Goal: Task Accomplishment & Management: Use online tool/utility

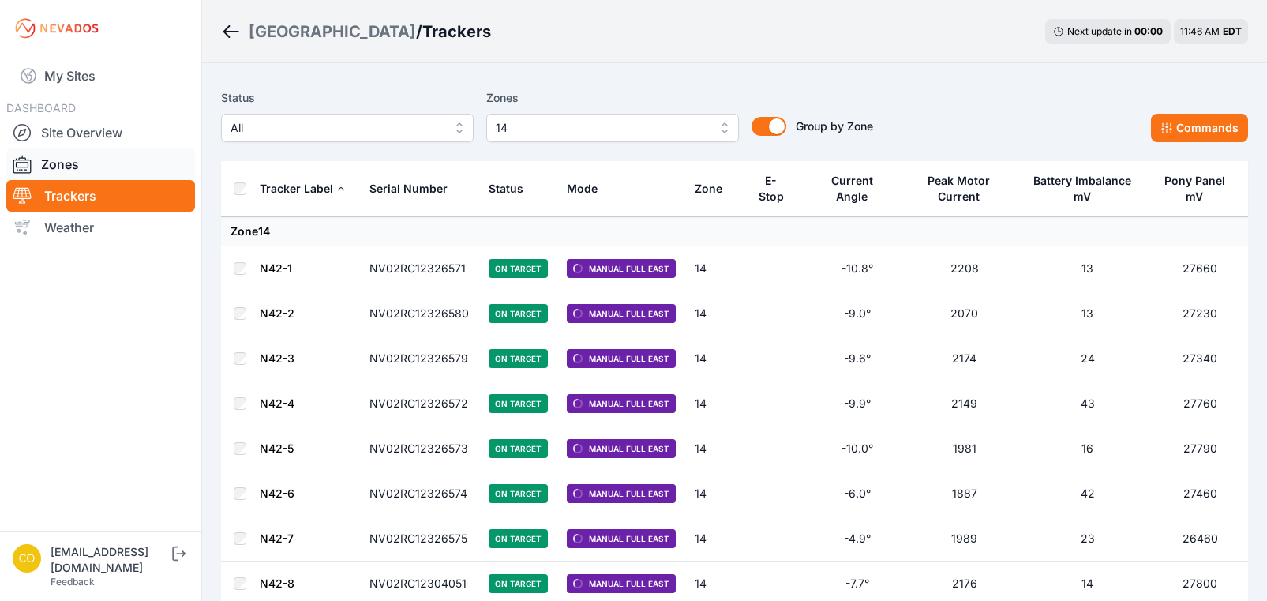
click at [56, 175] on link "Zones" at bounding box center [100, 164] width 189 height 32
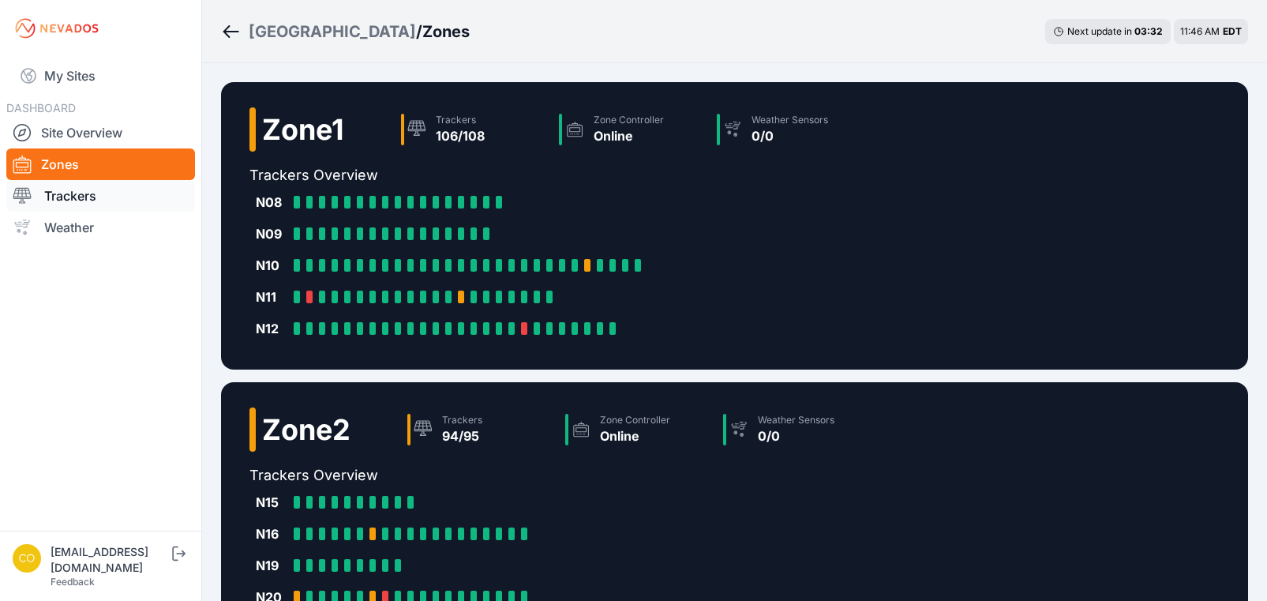
click at [131, 206] on link "Trackers" at bounding box center [100, 196] width 189 height 32
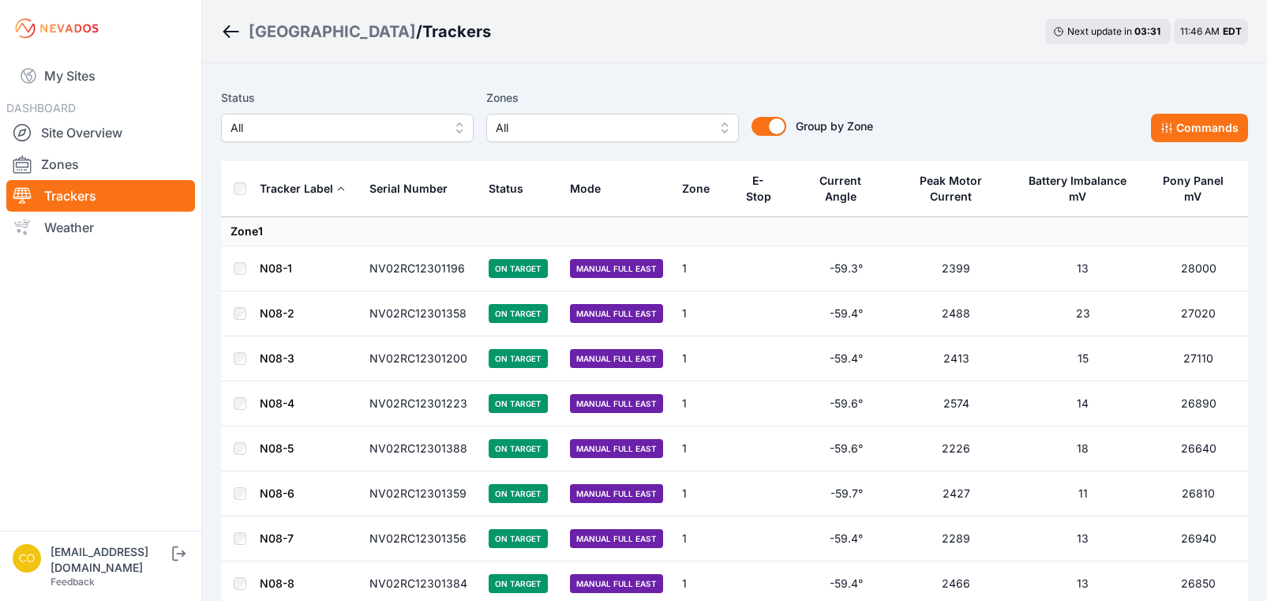
click at [568, 126] on span "All" at bounding box center [601, 127] width 211 height 19
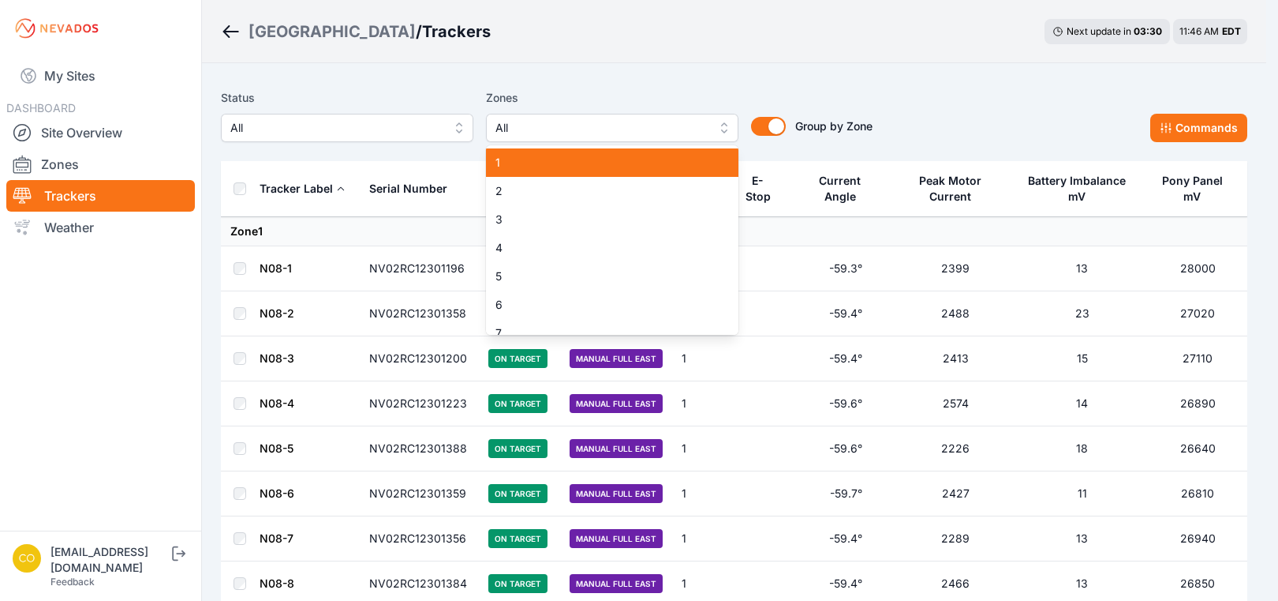
click at [550, 163] on span "1" at bounding box center [603, 163] width 215 height 16
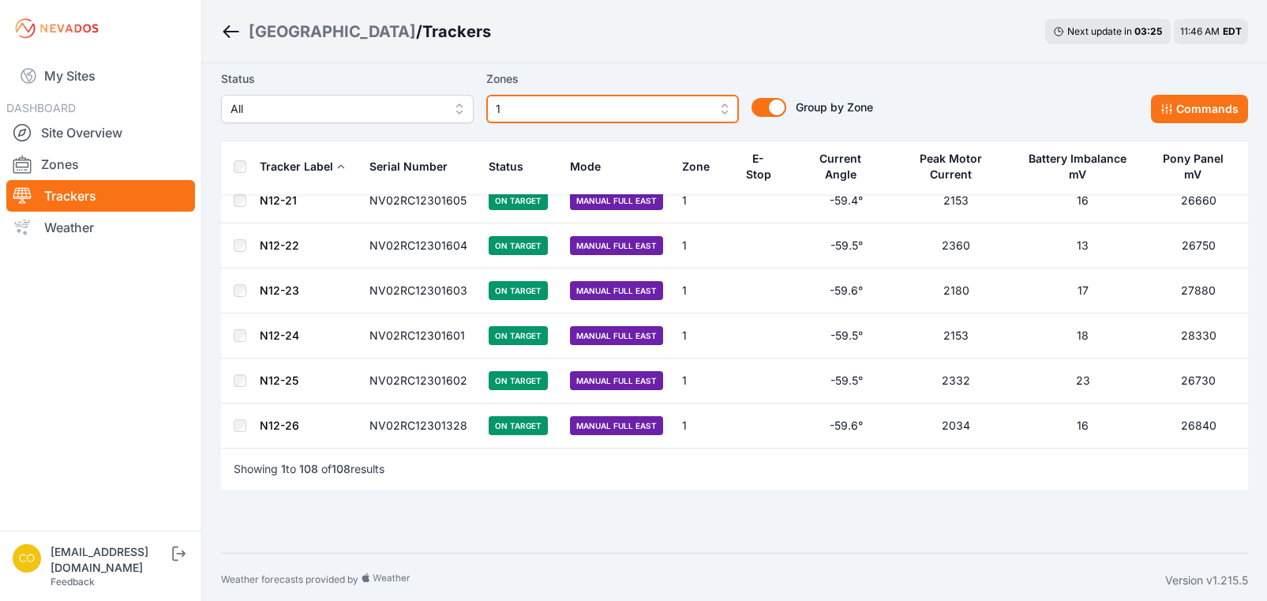
scroll to position [4662, 0]
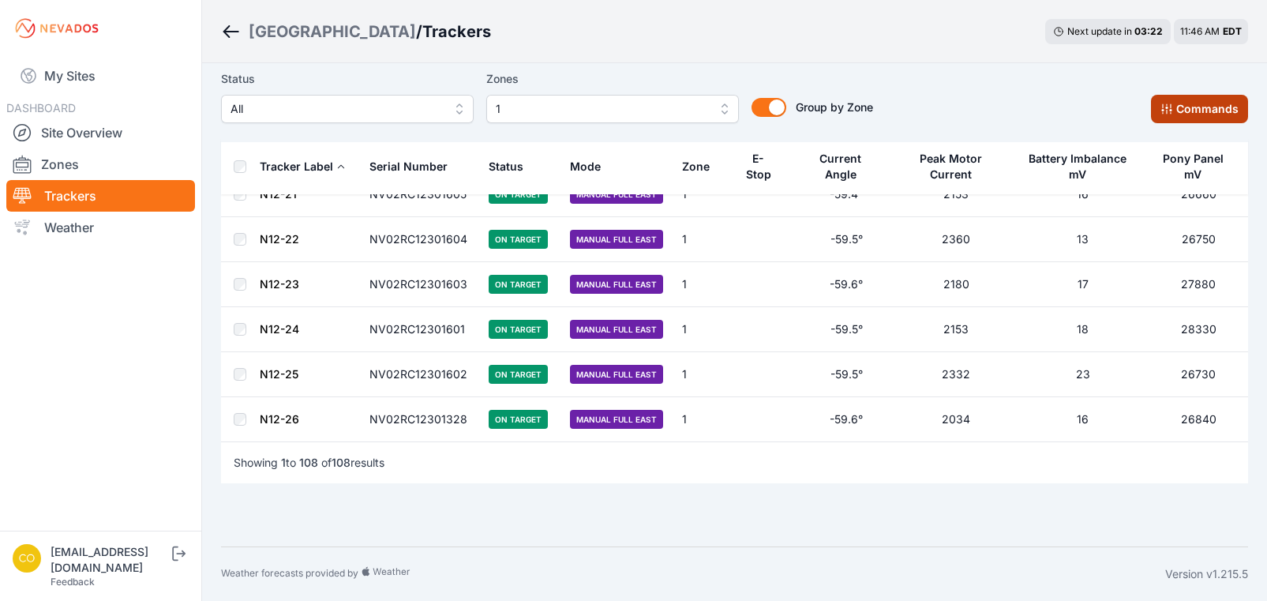
click at [1184, 109] on button "Commands" at bounding box center [1199, 109] width 97 height 28
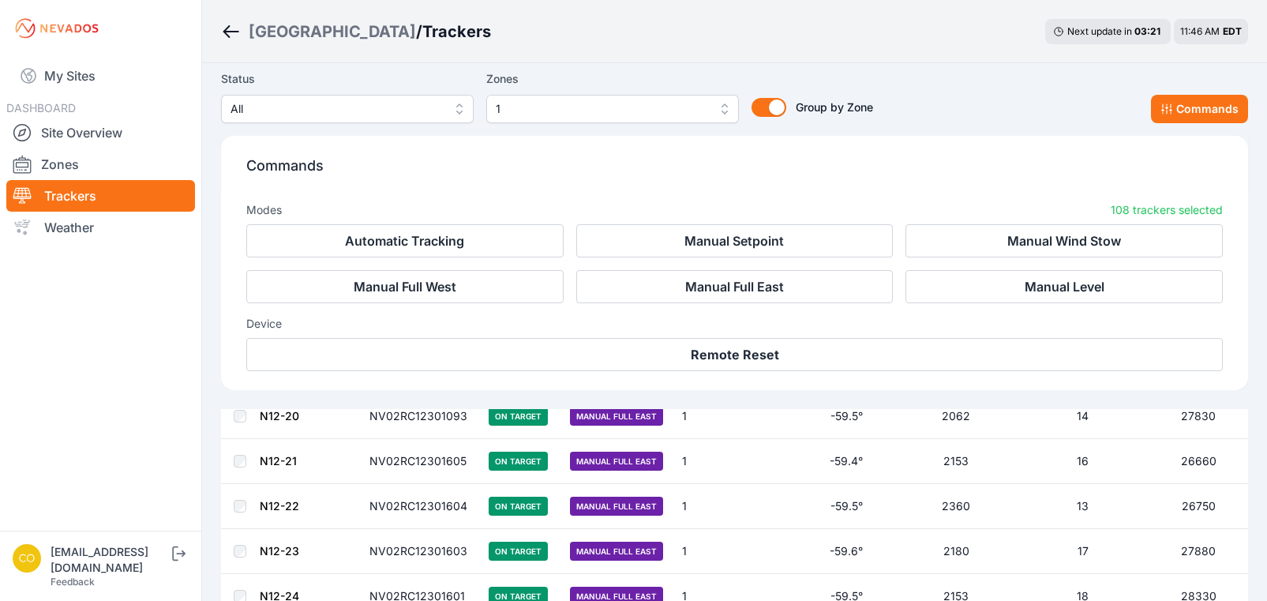
scroll to position [4929, 0]
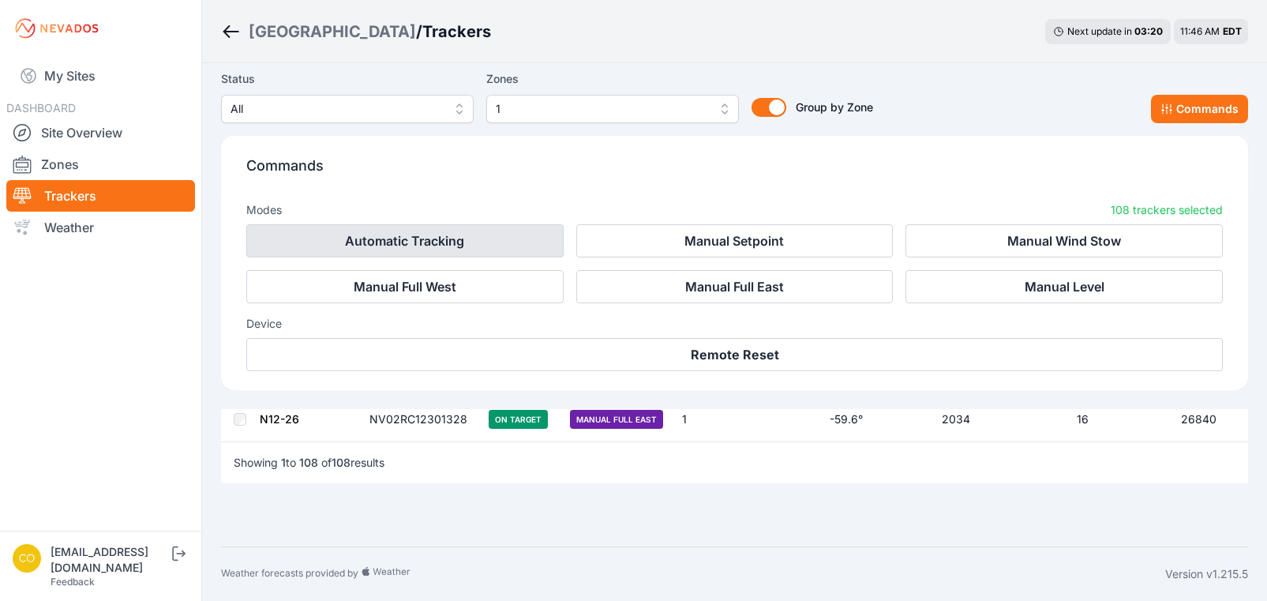
click at [425, 246] on button "Automatic Tracking" at bounding box center [404, 240] width 317 height 33
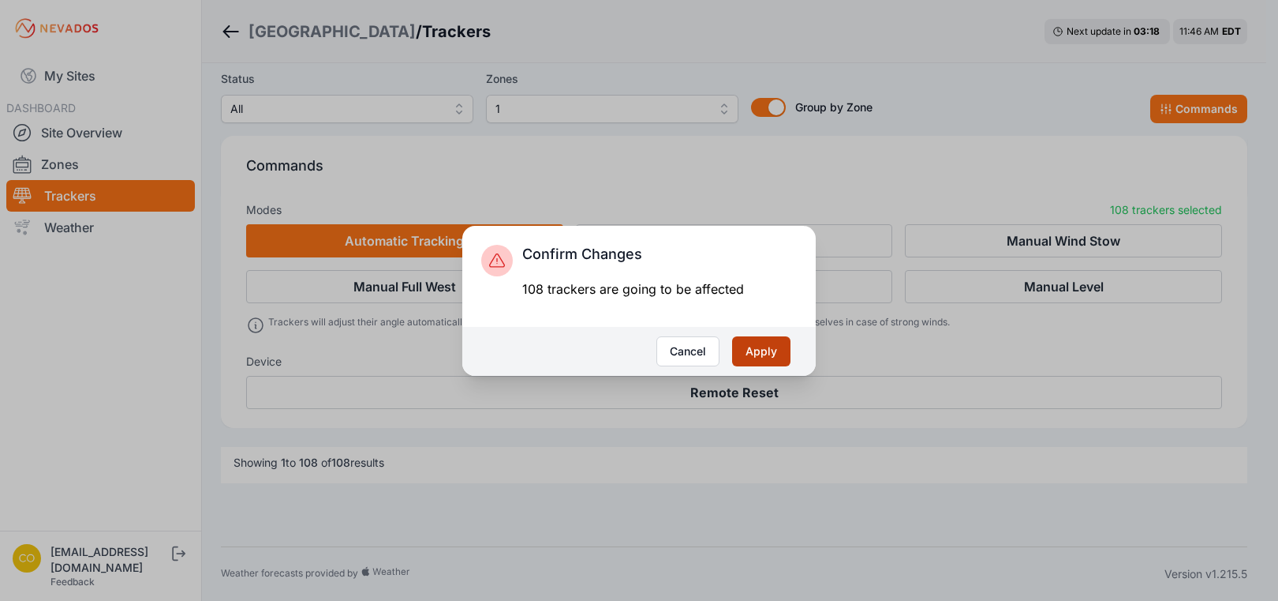
click at [785, 346] on button "Apply" at bounding box center [761, 351] width 58 height 30
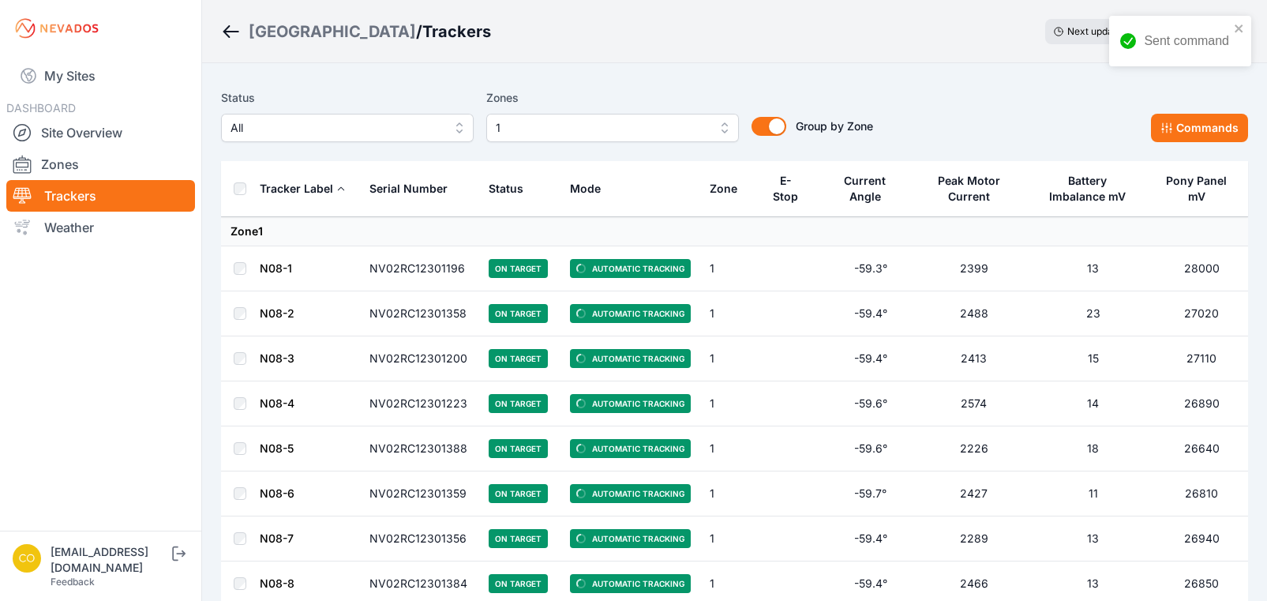
click at [597, 132] on span "1" at bounding box center [601, 127] width 211 height 19
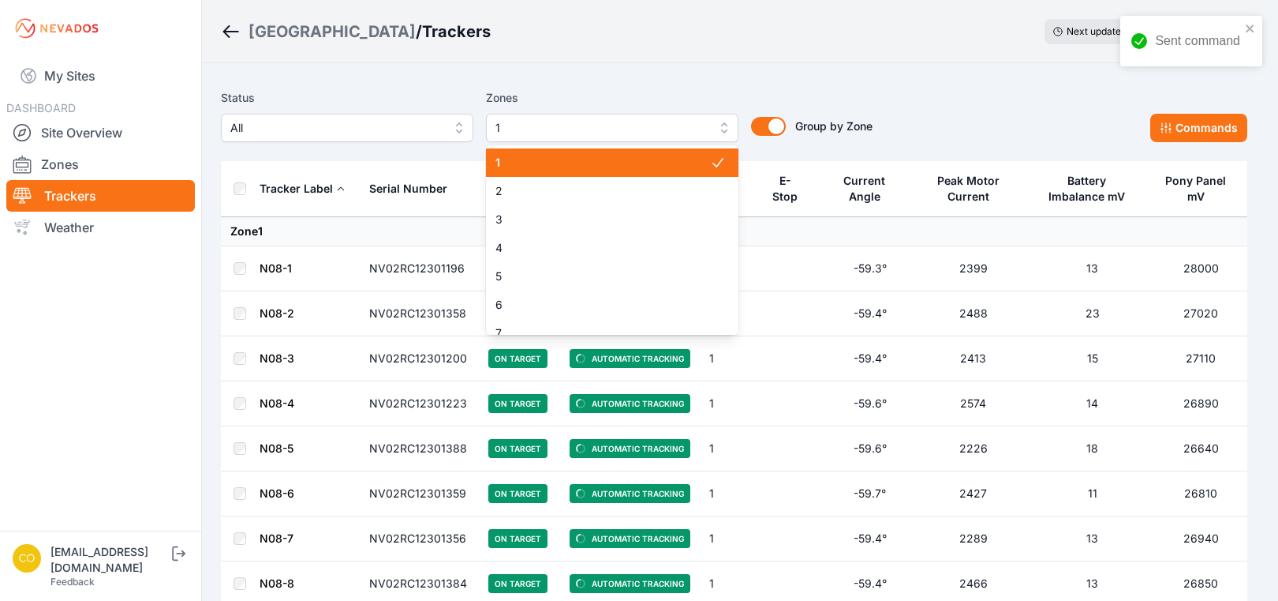
click at [544, 172] on div "1" at bounding box center [612, 162] width 253 height 28
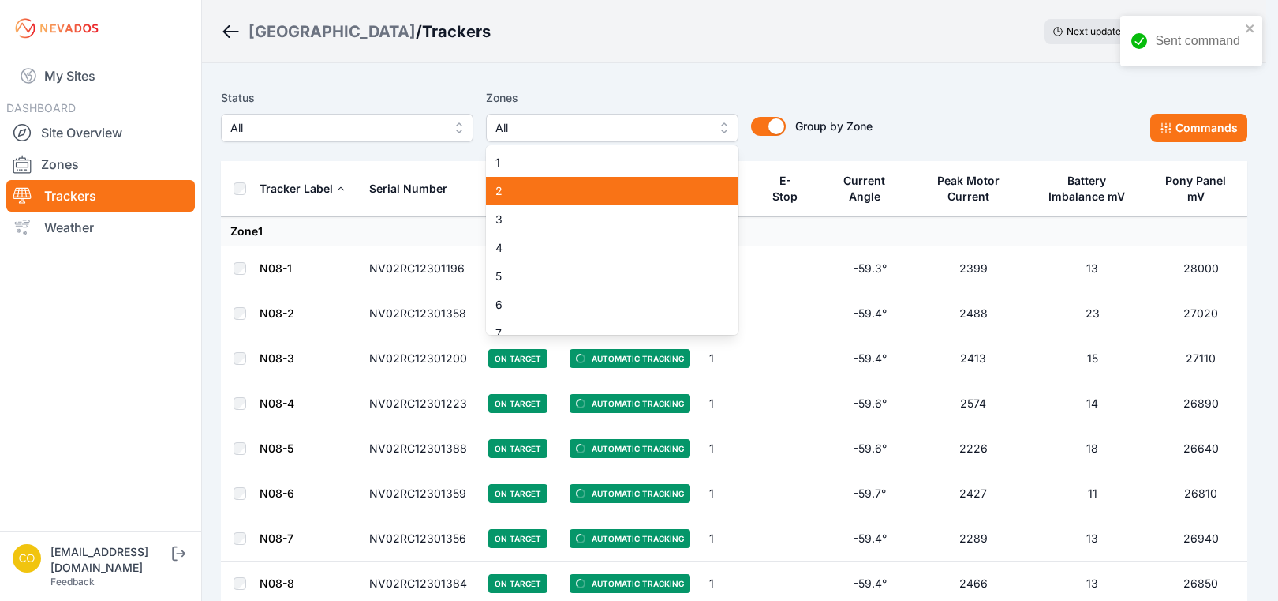
click at [544, 193] on span "2" at bounding box center [603, 191] width 215 height 16
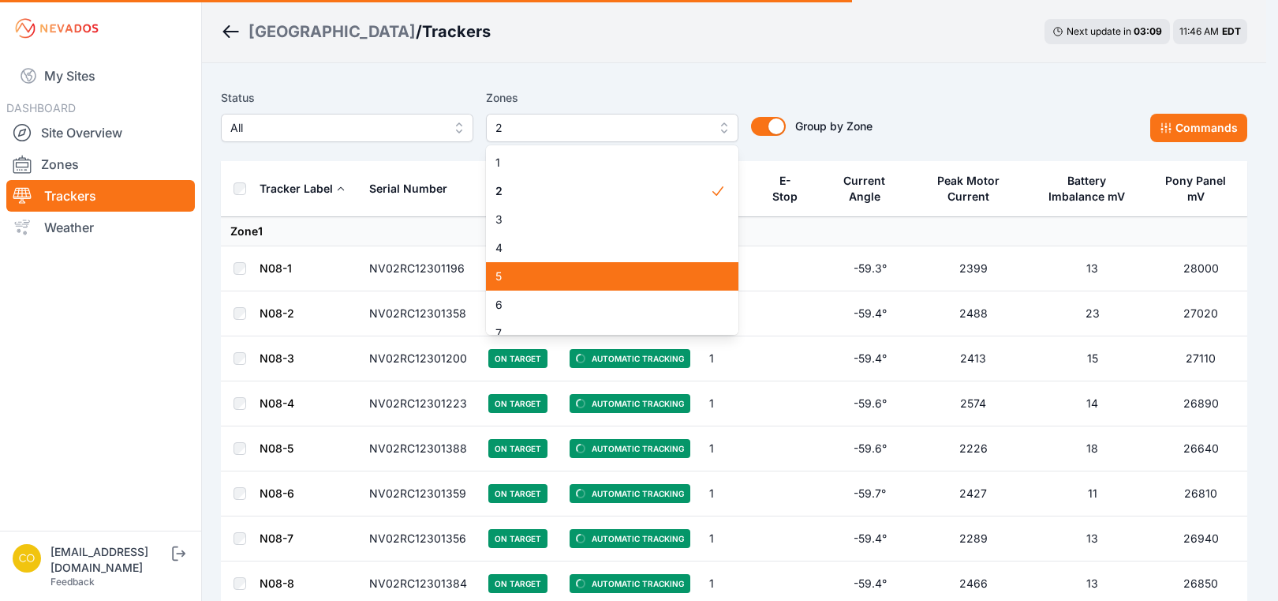
click at [533, 275] on span "5" at bounding box center [603, 276] width 215 height 16
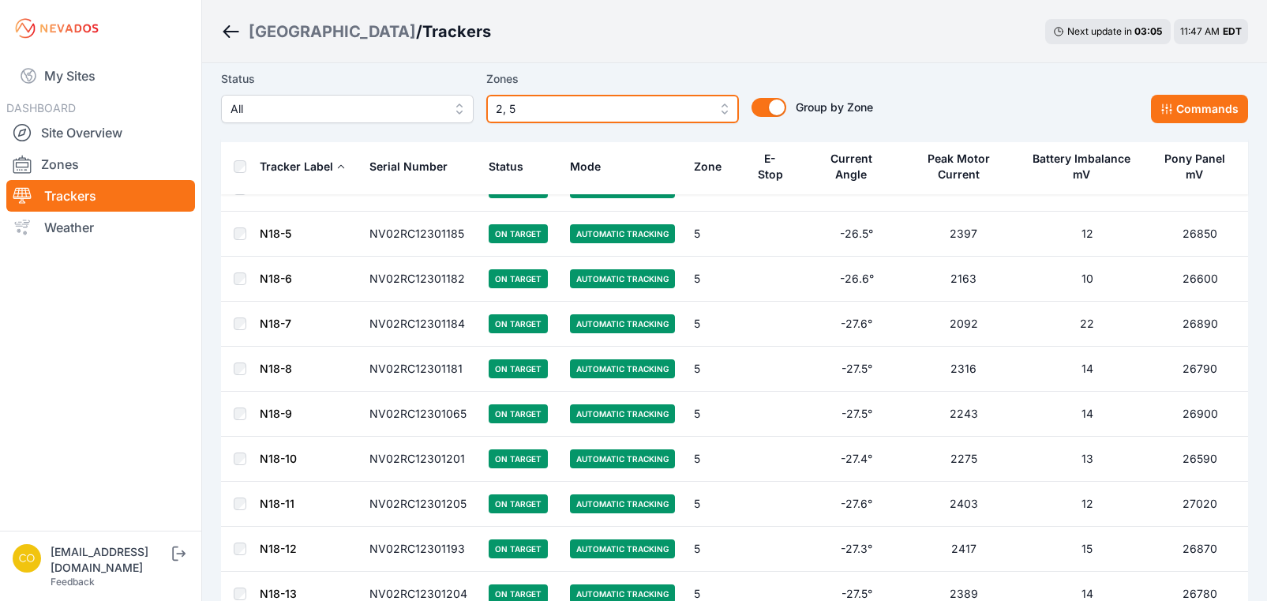
scroll to position [7975, 0]
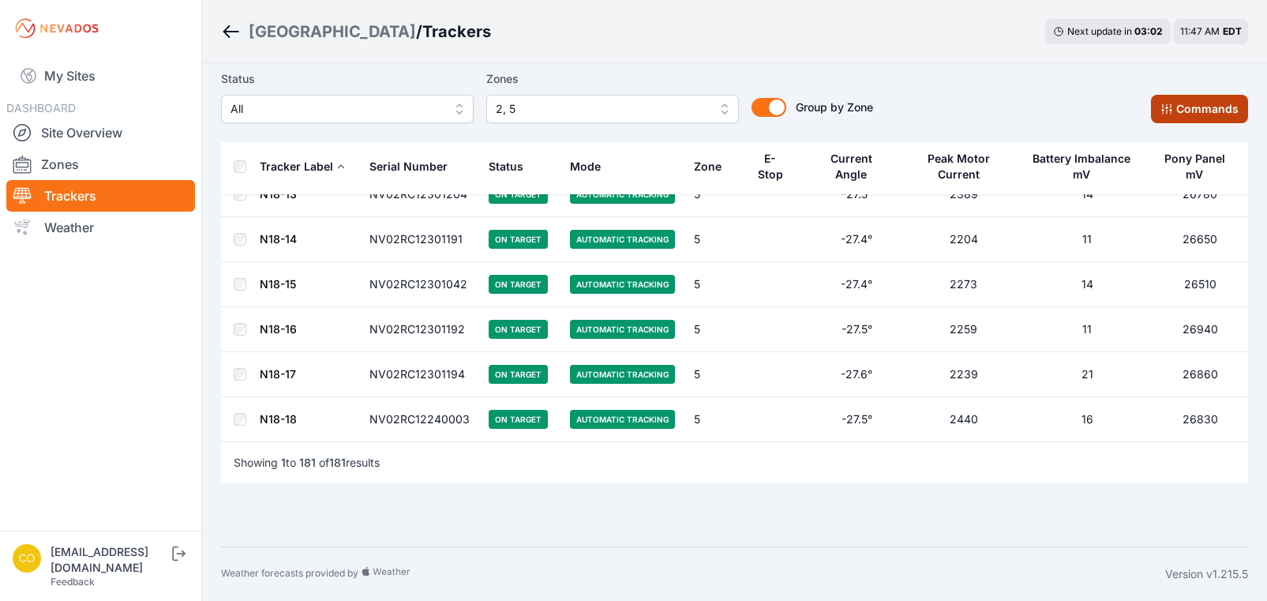
click at [1186, 112] on button "Commands" at bounding box center [1199, 109] width 97 height 28
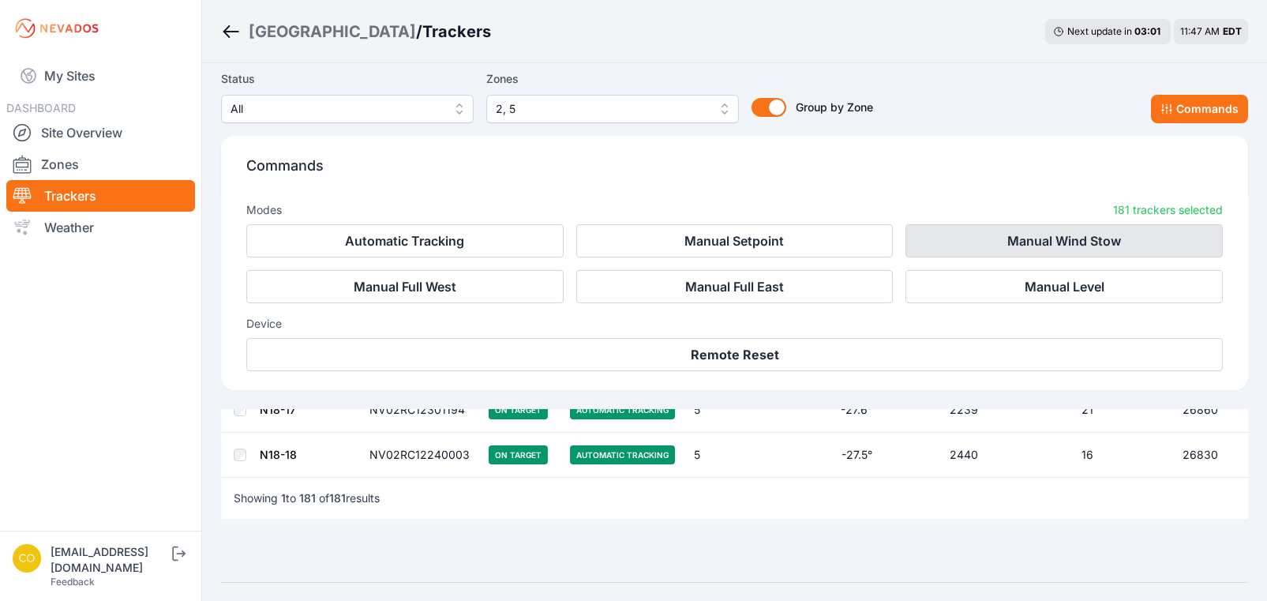
scroll to position [8242, 0]
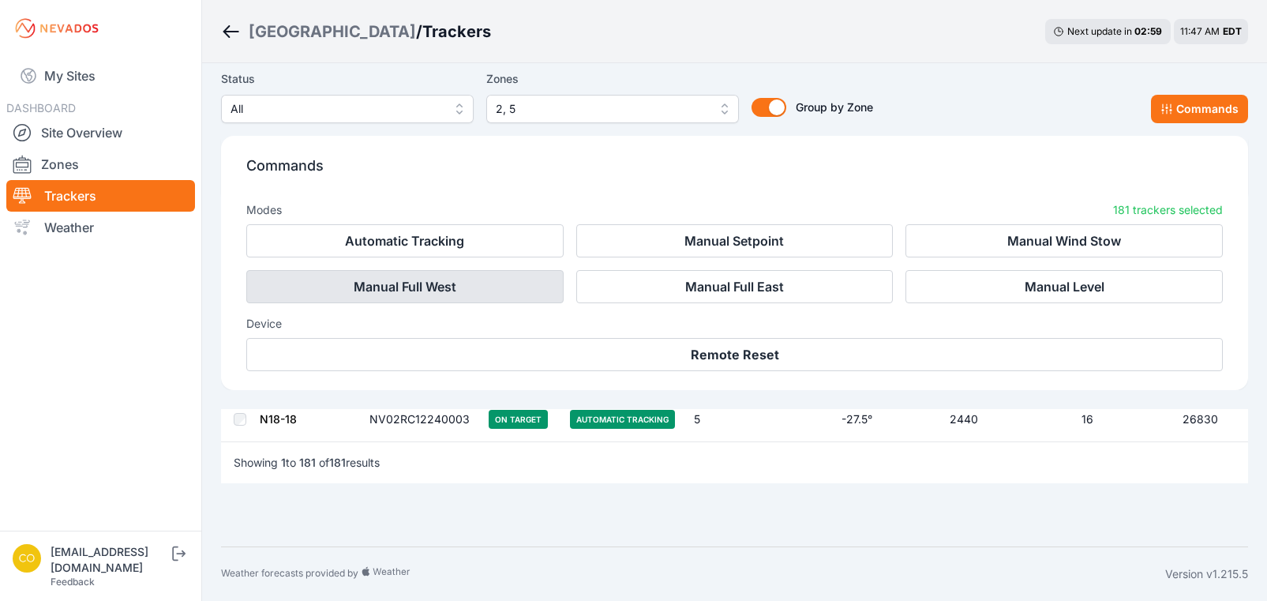
click at [462, 288] on button "Manual Full West" at bounding box center [404, 286] width 317 height 33
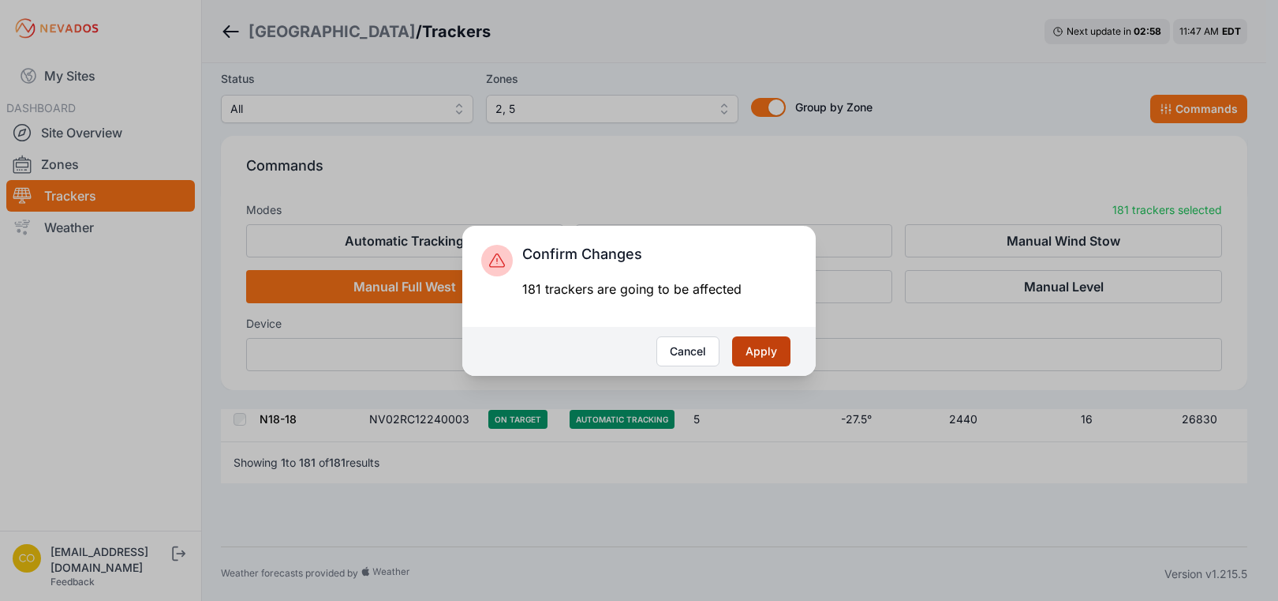
click at [757, 352] on button "Apply" at bounding box center [761, 351] width 58 height 30
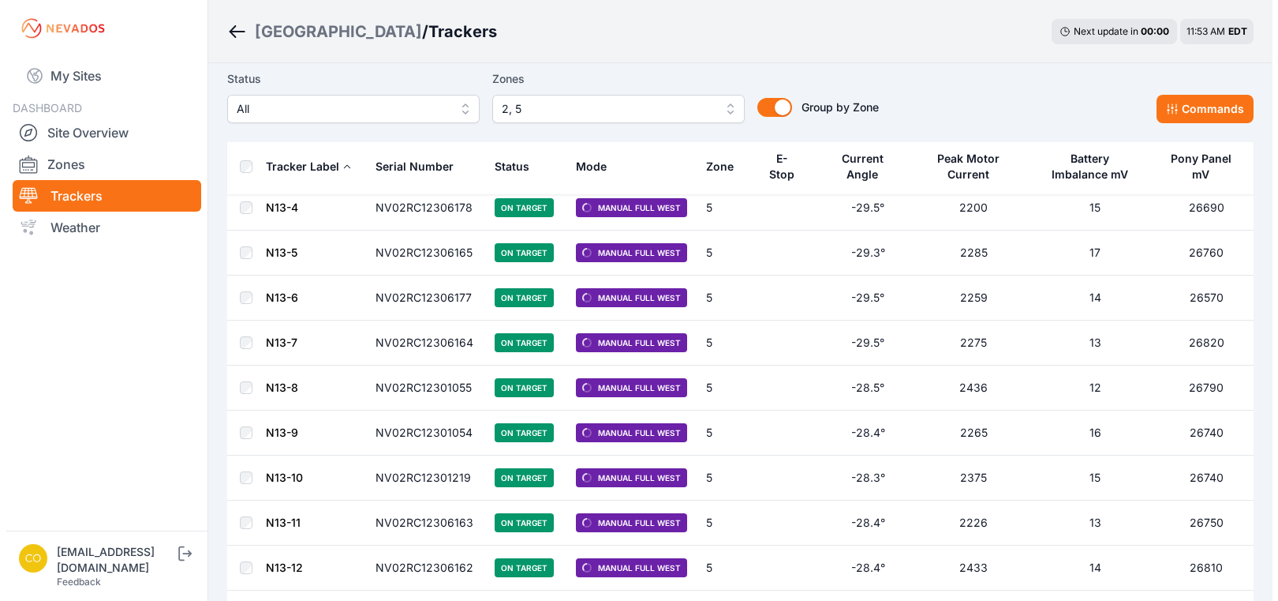
scroll to position [4182, 0]
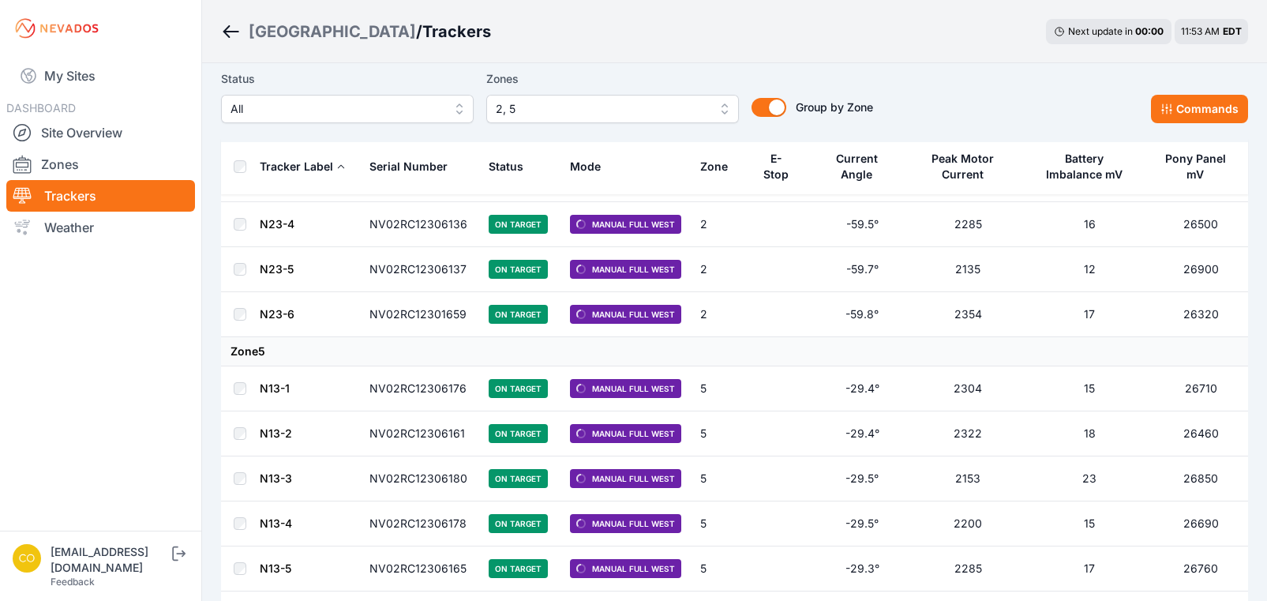
click at [601, 114] on span "2, 5" at bounding box center [601, 108] width 211 height 19
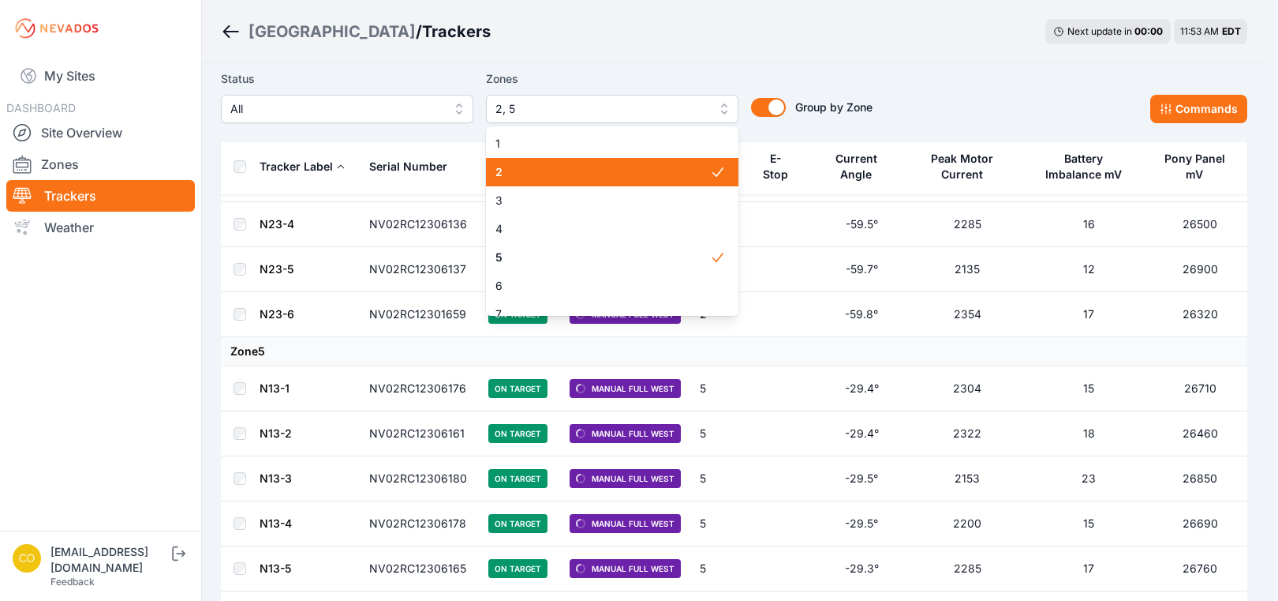
click at [593, 175] on span "2" at bounding box center [603, 172] width 215 height 16
click at [623, 249] on span "5" at bounding box center [603, 257] width 215 height 16
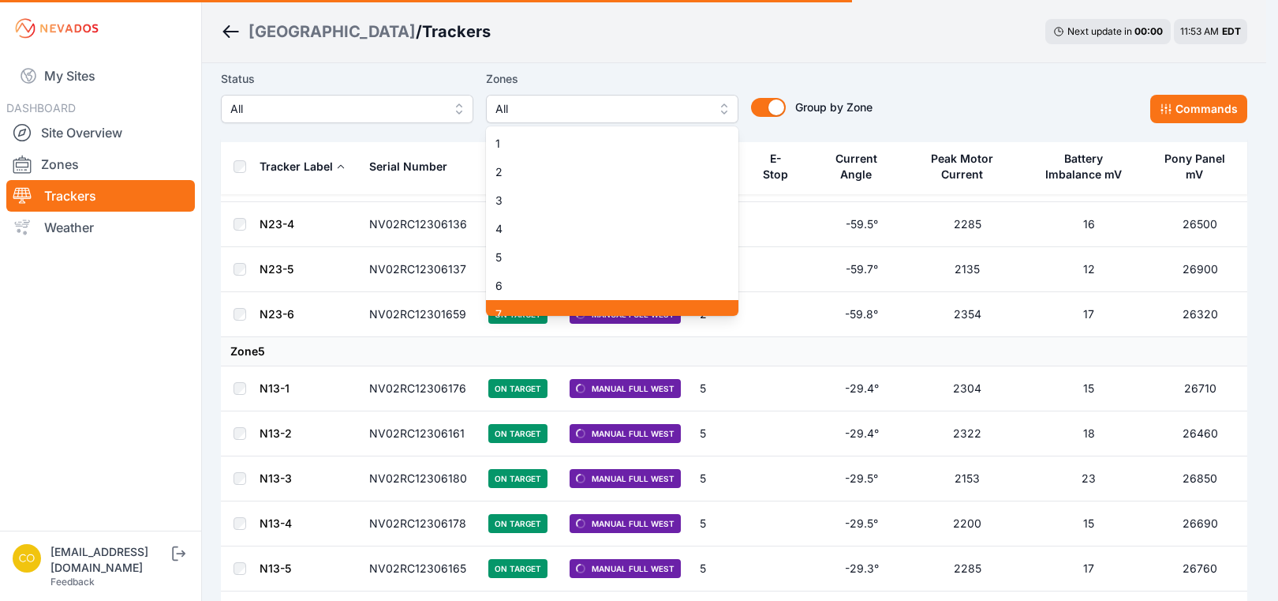
scroll to position [237, 0]
click at [593, 177] on div "10" at bounding box center [612, 162] width 253 height 28
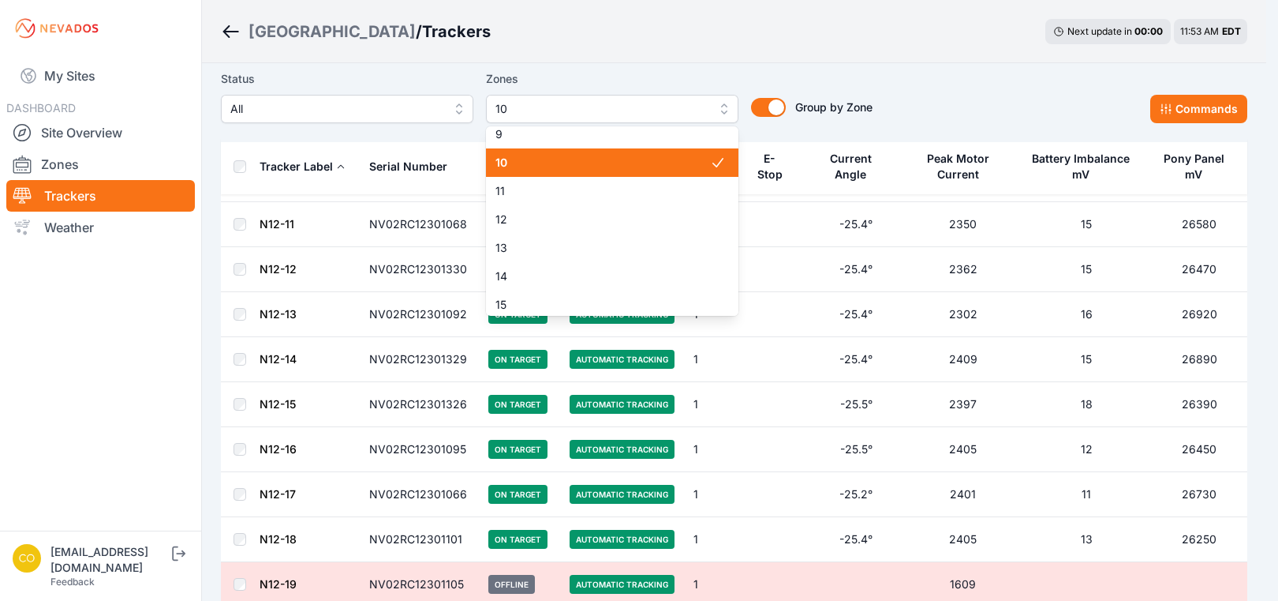
scroll to position [0, 0]
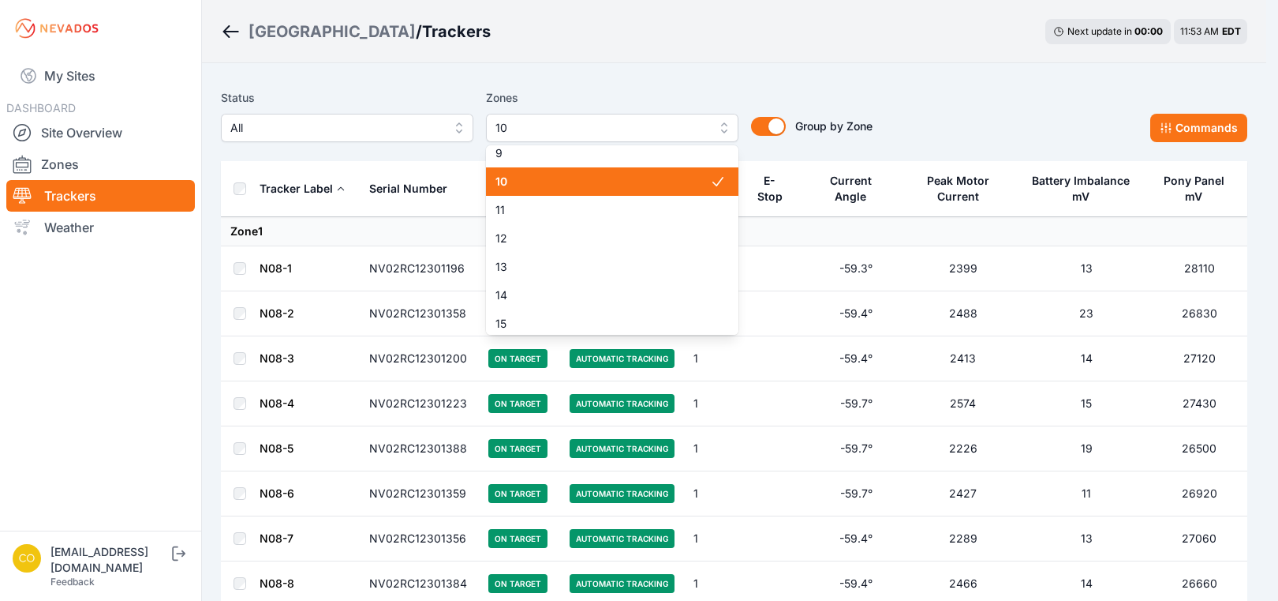
click at [588, 185] on span "10" at bounding box center [603, 182] width 215 height 16
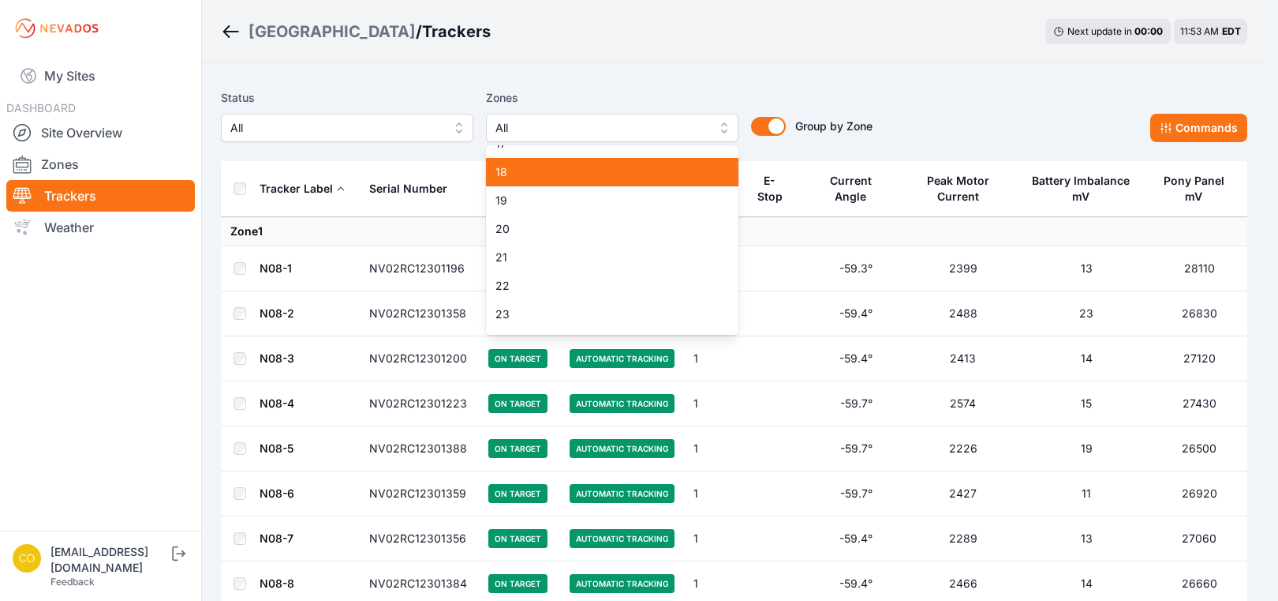
scroll to position [237, 0]
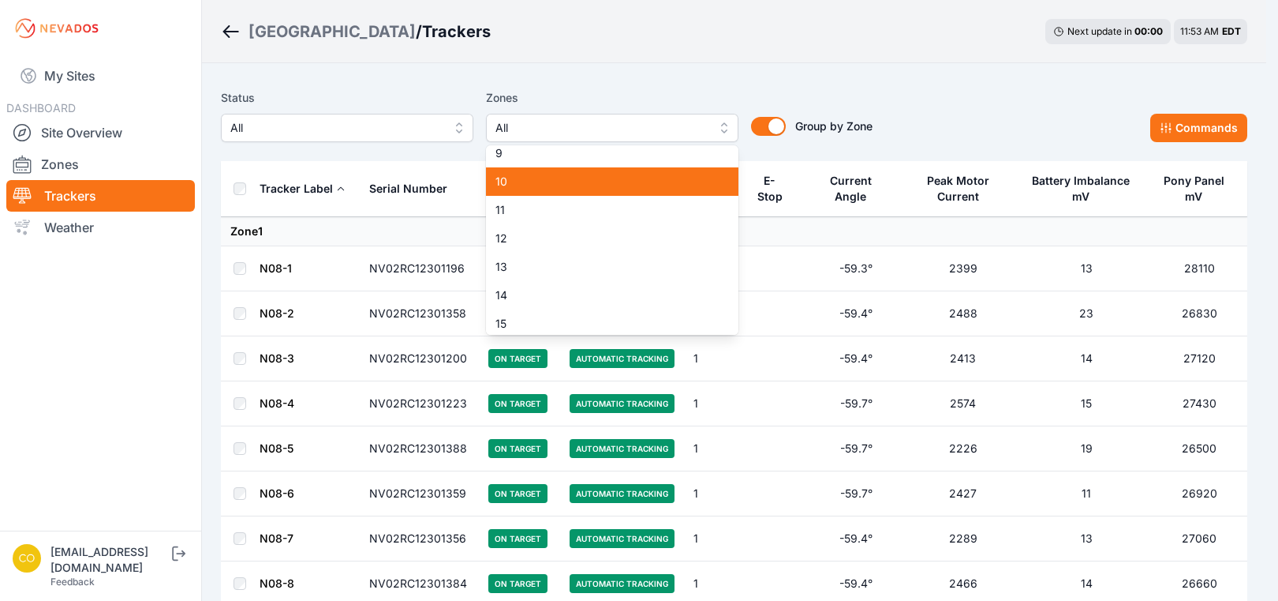
click at [567, 190] on div "10" at bounding box center [612, 181] width 253 height 28
click at [565, 211] on span "11" at bounding box center [603, 210] width 215 height 16
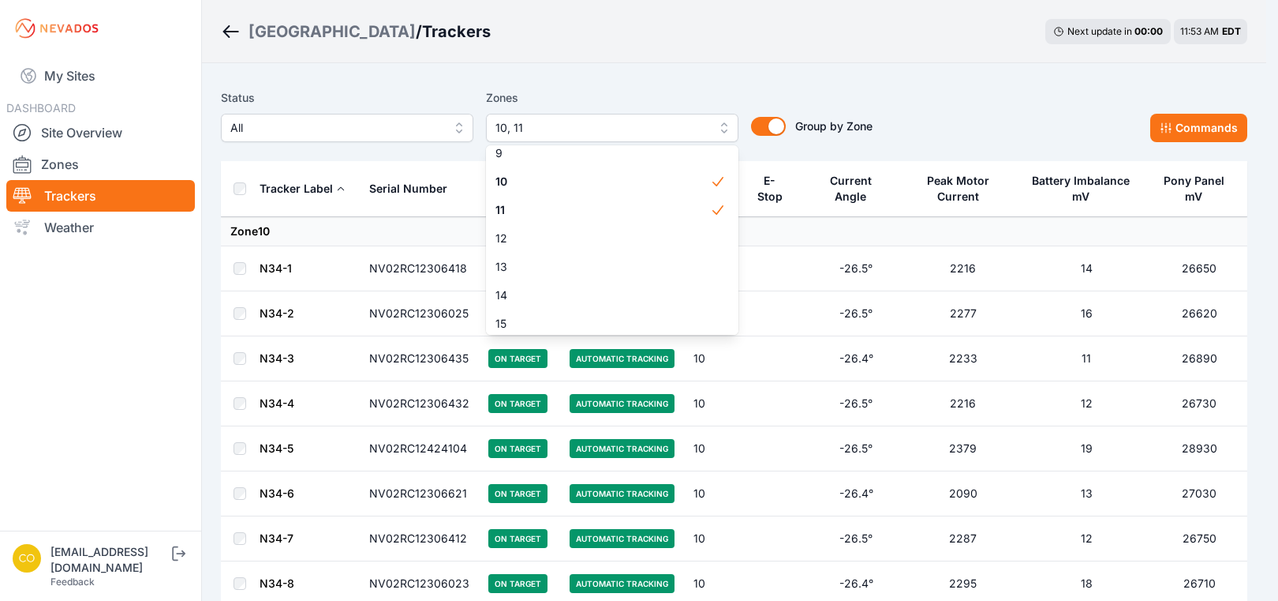
scroll to position [1237, 0]
